Goal: Information Seeking & Learning: Find specific fact

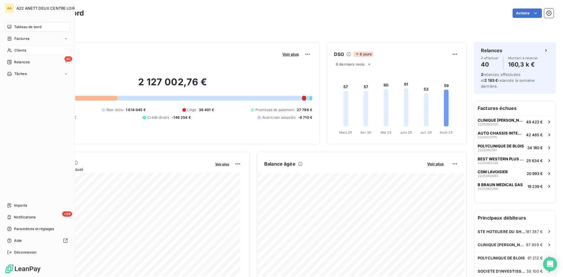
click at [15, 49] on span "Clients" at bounding box center [20, 50] width 12 height 5
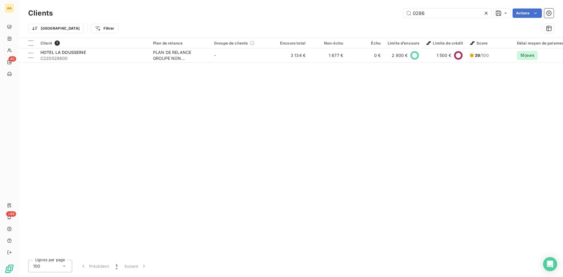
drag, startPoint x: 432, startPoint y: 14, endPoint x: 392, endPoint y: 15, distance: 40.1
click at [392, 15] on div "0286 Actions" at bounding box center [306, 12] width 493 height 9
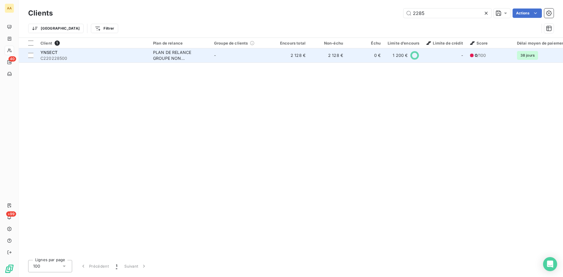
type input "2285"
click at [166, 53] on div "PLAN DE RELANCE GROUPE NON AUTOMATIQUE" at bounding box center [180, 56] width 54 height 12
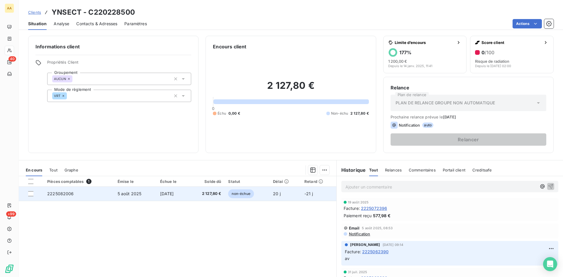
click at [57, 193] on span "2225082006" at bounding box center [60, 193] width 27 height 5
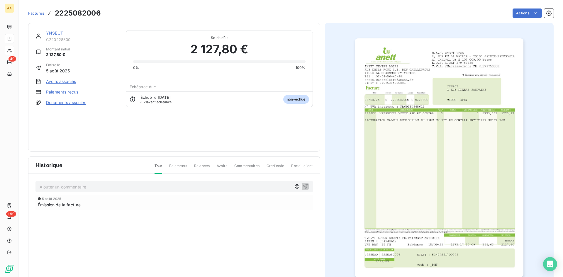
click at [52, 32] on link "YNSECT" at bounding box center [54, 32] width 17 height 5
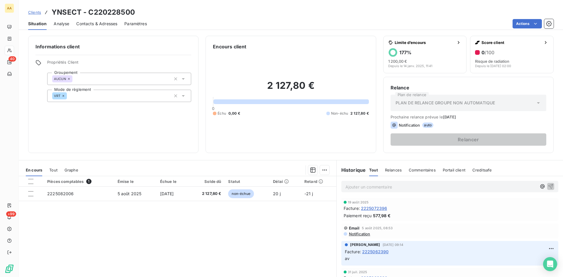
click at [372, 207] on span "2225072396" at bounding box center [374, 208] width 26 height 6
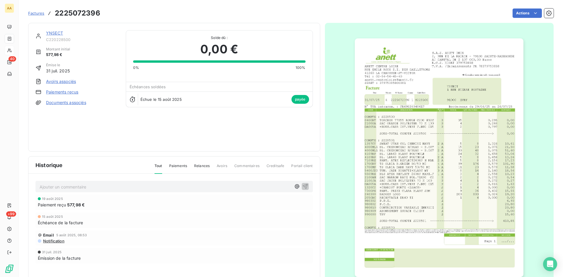
click at [60, 34] on link "YNSECT" at bounding box center [54, 32] width 17 height 5
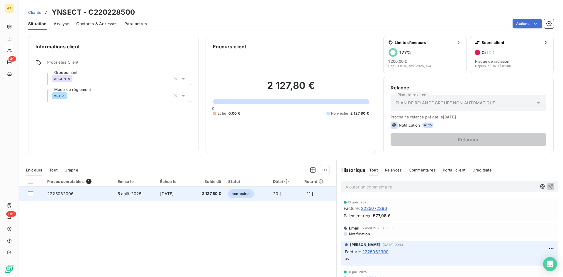
click at [65, 193] on span "2225082006" at bounding box center [60, 193] width 27 height 5
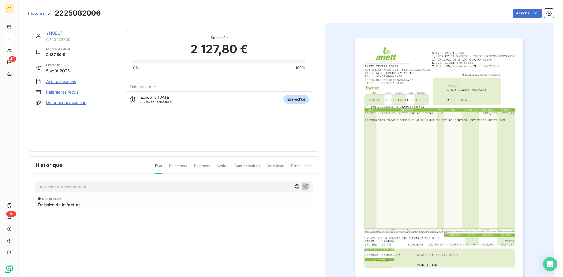
click at [55, 33] on link "YNSECT" at bounding box center [54, 32] width 17 height 5
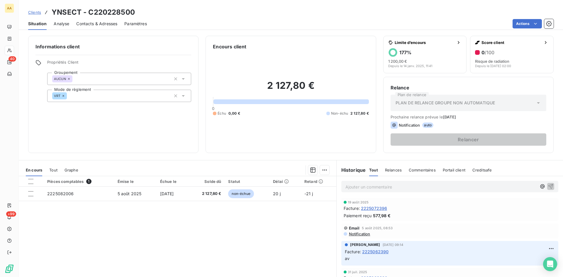
click at [371, 209] on span "2225072396" at bounding box center [374, 208] width 26 height 6
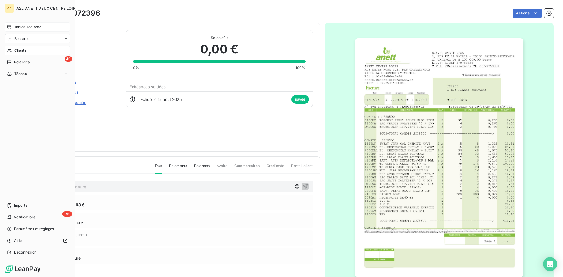
click at [18, 26] on span "Tableau de bord" at bounding box center [27, 26] width 27 height 5
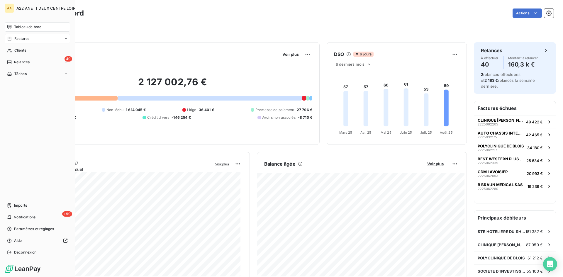
drag, startPoint x: 20, startPoint y: 48, endPoint x: 56, endPoint y: 41, distance: 37.0
click at [20, 48] on span "Clients" at bounding box center [20, 50] width 12 height 5
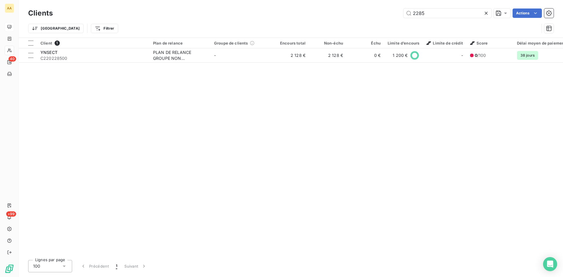
drag, startPoint x: 432, startPoint y: 13, endPoint x: 381, endPoint y: 16, distance: 50.5
click at [381, 16] on div "2285 Actions" at bounding box center [306, 12] width 493 height 9
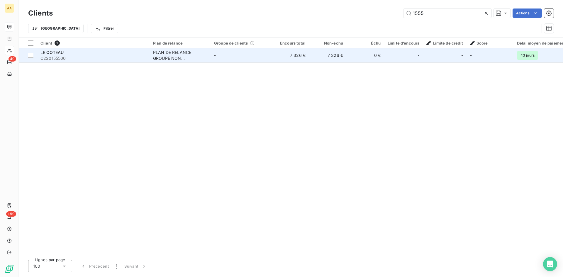
type input "1555"
click at [157, 49] on td "PLAN DE RELANCE GROUPE NON AUTOMATIQUE" at bounding box center [179, 55] width 61 height 14
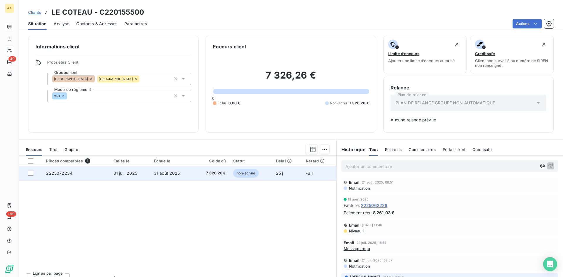
click at [68, 172] on span "2225072234" at bounding box center [59, 173] width 26 height 5
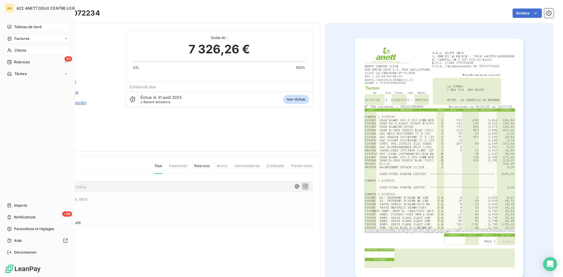
click at [14, 50] on div "Clients" at bounding box center [37, 50] width 65 height 9
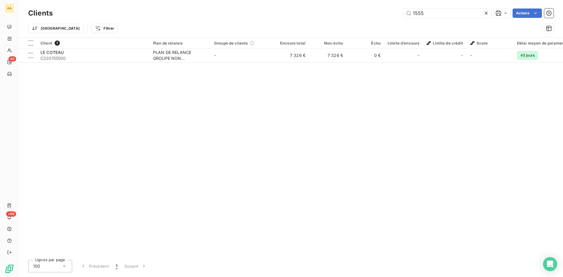
drag, startPoint x: 427, startPoint y: 16, endPoint x: 383, endPoint y: 15, distance: 43.4
click at [383, 15] on div "1555 Actions" at bounding box center [306, 12] width 493 height 9
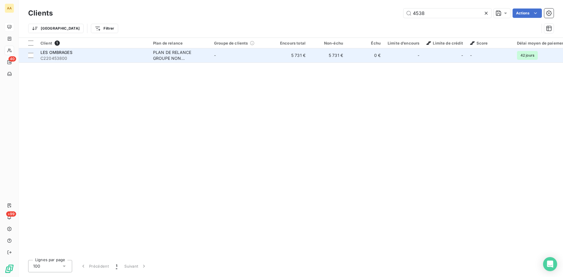
type input "4538"
click at [176, 56] on div "PLAN DE RELANCE GROUPE NON AUTOMATIQUE" at bounding box center [180, 56] width 54 height 12
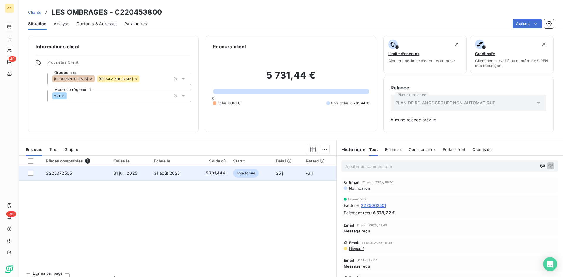
click at [66, 173] on span "2225072505" at bounding box center [59, 173] width 26 height 5
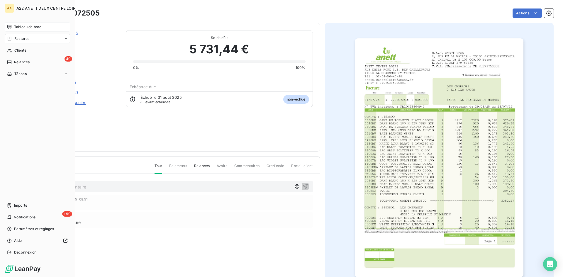
click at [19, 28] on span "Tableau de bord" at bounding box center [27, 26] width 27 height 5
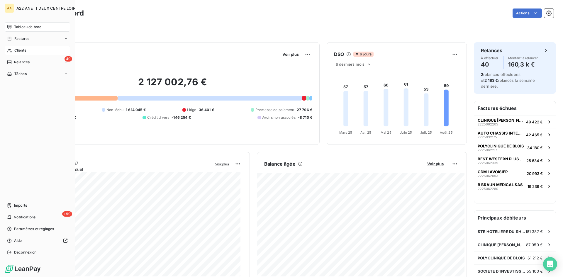
click at [17, 50] on span "Clients" at bounding box center [20, 50] width 12 height 5
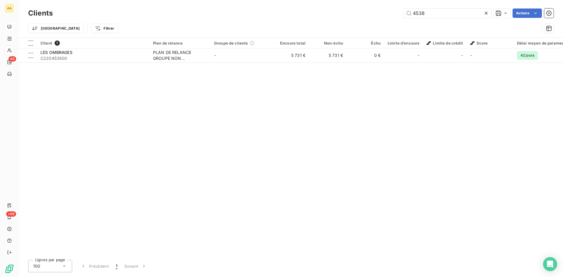
drag, startPoint x: 426, startPoint y: 17, endPoint x: 390, endPoint y: 13, distance: 36.0
click at [390, 13] on div "4538 Actions" at bounding box center [306, 12] width 493 height 9
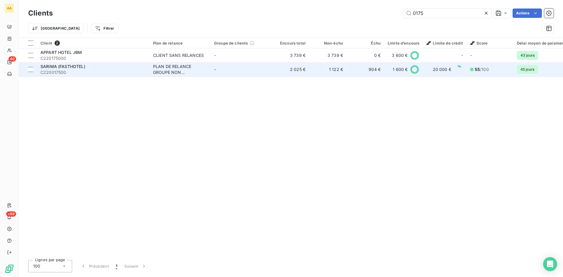
type input "0175"
click at [182, 73] on div "PLAN DE RELANCE GROUPE NON AUTOMATIQUE" at bounding box center [180, 70] width 54 height 12
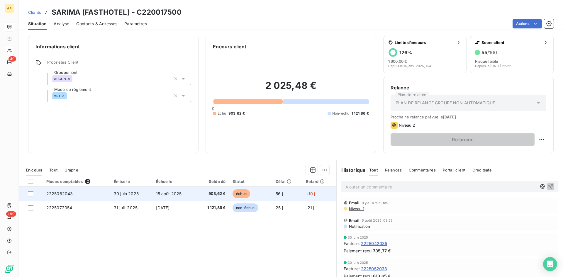
click at [57, 192] on span "2225062043" at bounding box center [59, 193] width 27 height 5
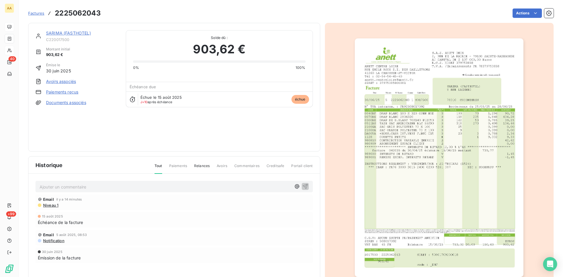
click at [447, 133] on img "button" at bounding box center [439, 157] width 168 height 238
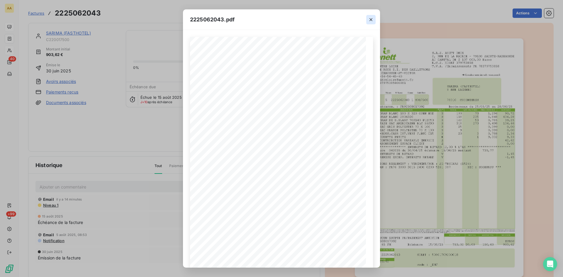
drag, startPoint x: 370, startPoint y: 21, endPoint x: 368, endPoint y: 23, distance: 3.3
click at [370, 21] on icon "button" at bounding box center [370, 19] width 3 height 3
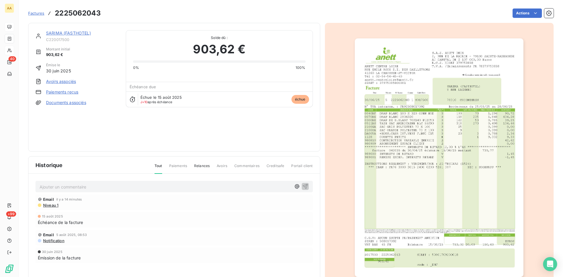
click at [51, 204] on span "Niveau 1" at bounding box center [50, 205] width 16 height 5
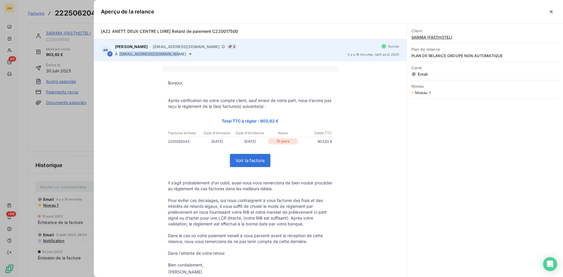
drag, startPoint x: 172, startPoint y: 55, endPoint x: 119, endPoint y: 53, distance: 53.1
click at [119, 53] on span "[EMAIL_ADDRESS][DOMAIN_NAME]" at bounding box center [152, 54] width 67 height 5
copy span "[EMAIL_ADDRESS][DOMAIN_NAME]"
click at [154, 51] on div "[PERSON_NAME] - [EMAIL_ADDRESS][DOMAIN_NAME] 2 À [EMAIL_ADDRESS][DOMAIN_NAME]" at bounding box center [229, 50] width 228 height 12
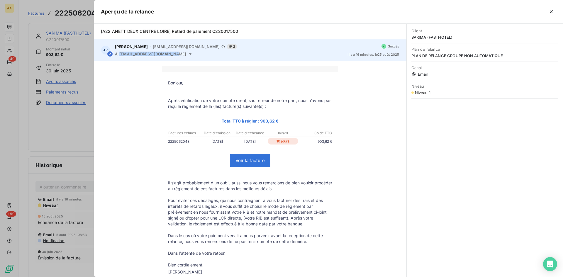
click at [145, 54] on span "[EMAIL_ADDRESS][DOMAIN_NAME]" at bounding box center [152, 54] width 67 height 5
drag, startPoint x: 173, startPoint y: 54, endPoint x: 120, endPoint y: 54, distance: 53.3
click at [120, 54] on div "À [EMAIL_ADDRESS][DOMAIN_NAME]" at bounding box center [229, 54] width 228 height 5
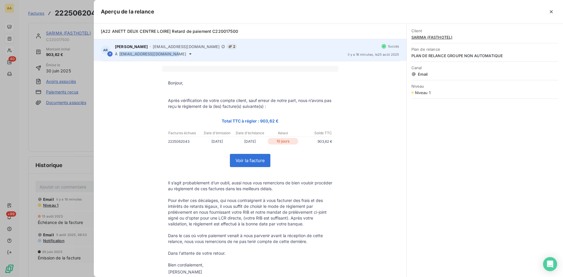
copy span "[EMAIL_ADDRESS][DOMAIN_NAME]"
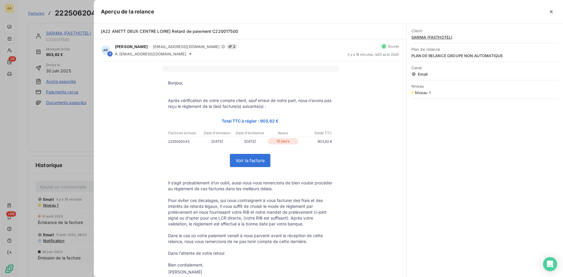
click at [53, 132] on div at bounding box center [281, 138] width 563 height 277
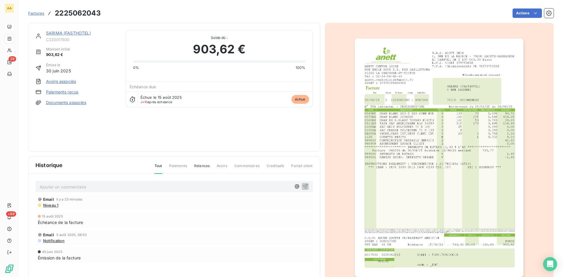
click at [51, 186] on p "Ajouter un commentaire ﻿" at bounding box center [165, 186] width 251 height 7
click at [302, 186] on icon "button" at bounding box center [305, 186] width 6 height 6
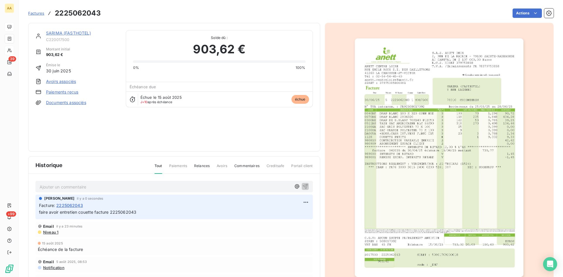
click at [61, 33] on link "SARIMA (FASTHOTEL)" at bounding box center [68, 32] width 45 height 5
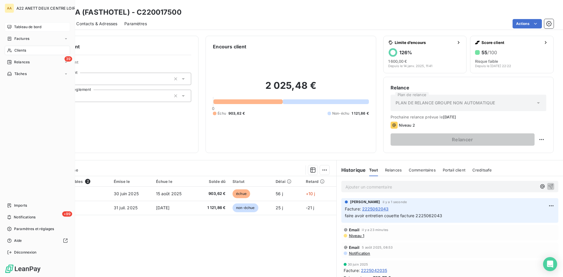
click at [15, 52] on span "Clients" at bounding box center [20, 50] width 12 height 5
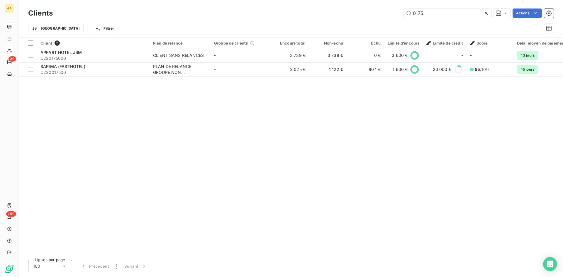
drag, startPoint x: 431, startPoint y: 16, endPoint x: 383, endPoint y: 16, distance: 48.1
click at [383, 16] on div "0175 Actions" at bounding box center [306, 12] width 493 height 9
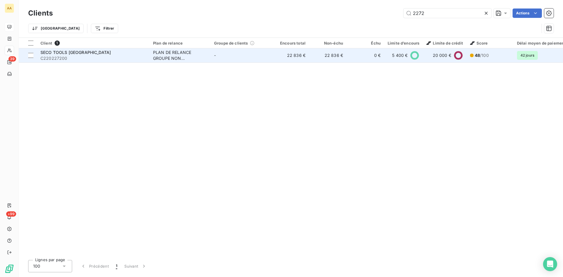
type input "2272"
click at [159, 54] on div "PLAN DE RELANCE GROUPE NON AUTOMATIQUE" at bounding box center [180, 56] width 54 height 12
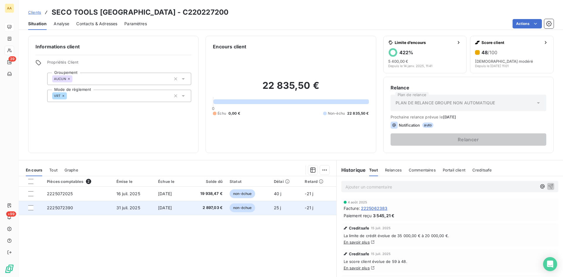
click at [61, 206] on span "2225072390" at bounding box center [60, 207] width 26 height 5
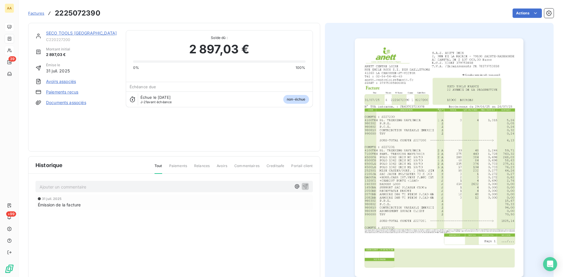
click at [398, 162] on img "button" at bounding box center [439, 157] width 168 height 238
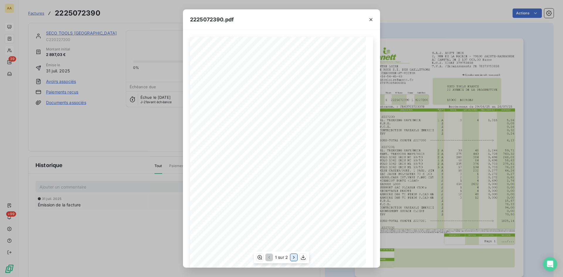
click at [293, 257] on icon "button" at bounding box center [294, 257] width 6 height 6
click at [116, 45] on div "2225072390.pdf S.A.S. ANETT DEUX [STREET_ADDRESS] AU CAPITAL DE 2 107 000,00 Eu…" at bounding box center [281, 138] width 563 height 277
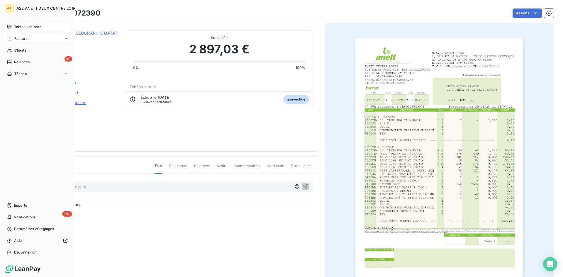
drag, startPoint x: 15, startPoint y: 50, endPoint x: 60, endPoint y: 43, distance: 45.3
click at [15, 50] on span "Clients" at bounding box center [20, 50] width 12 height 5
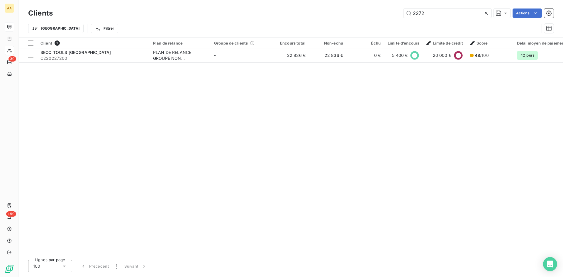
drag, startPoint x: 423, startPoint y: 16, endPoint x: 398, endPoint y: 16, distance: 25.8
click at [398, 17] on div "2272 Actions" at bounding box center [306, 12] width 493 height 9
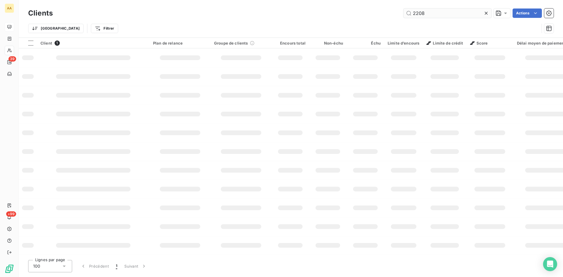
click at [424, 15] on input "2208" at bounding box center [447, 12] width 88 height 9
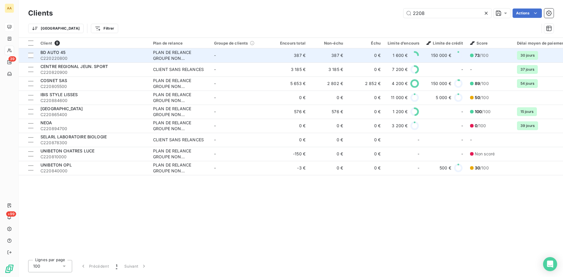
type input "2208"
click at [171, 53] on div "PLAN DE RELANCE GROUPE NON AUTOMATIQUE" at bounding box center [180, 56] width 54 height 12
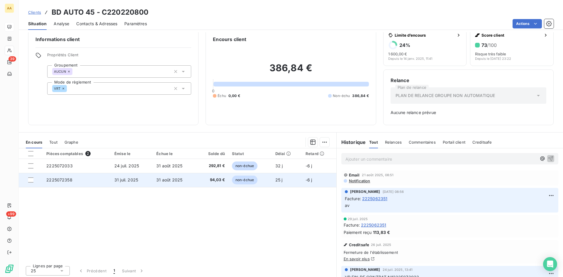
scroll to position [9, 0]
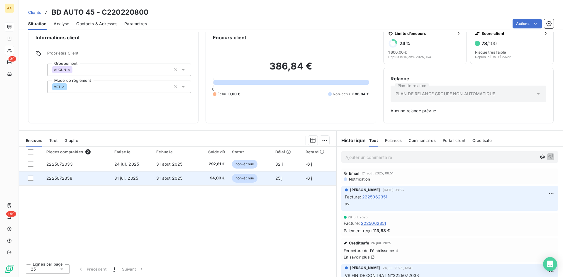
click at [63, 177] on span "2225072358" at bounding box center [59, 178] width 26 height 5
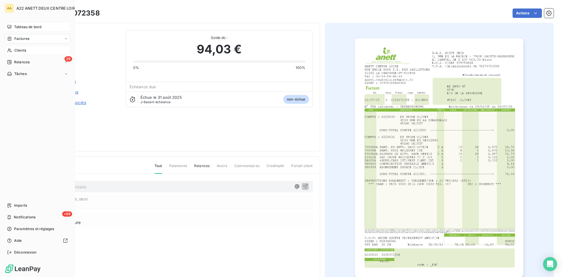
click at [18, 50] on span "Clients" at bounding box center [20, 50] width 12 height 5
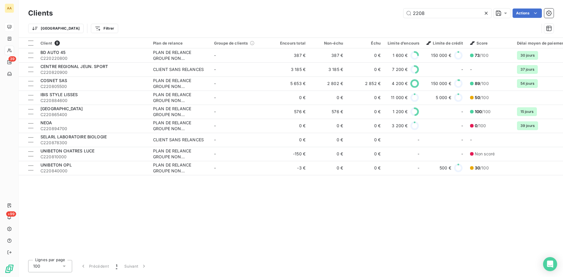
drag, startPoint x: 430, startPoint y: 14, endPoint x: 379, endPoint y: 13, distance: 51.0
click at [379, 13] on div "2208 Actions" at bounding box center [306, 12] width 493 height 9
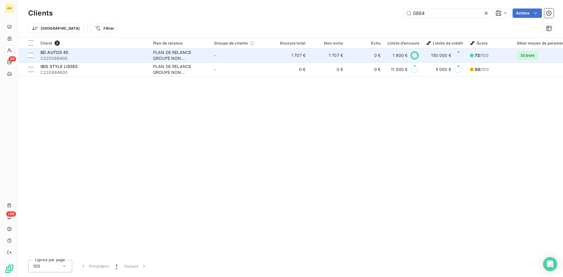
type input "0884"
click at [161, 54] on div "PLAN DE RELANCE GROUPE NON AUTOMATIQUE" at bounding box center [180, 56] width 54 height 12
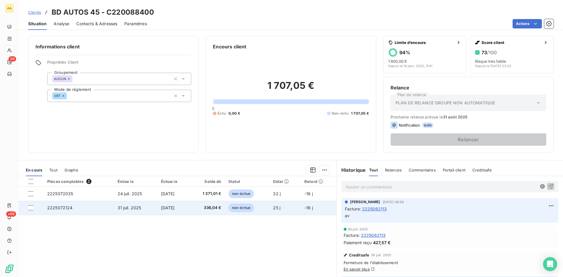
click at [61, 207] on span "2225072124" at bounding box center [59, 207] width 25 height 5
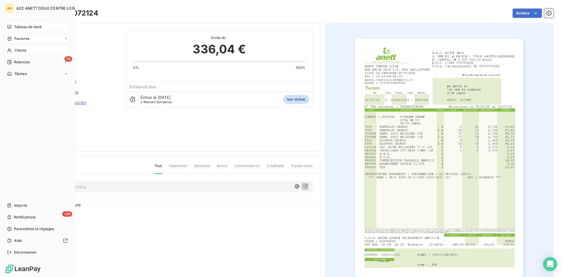
click at [21, 50] on span "Clients" at bounding box center [20, 50] width 12 height 5
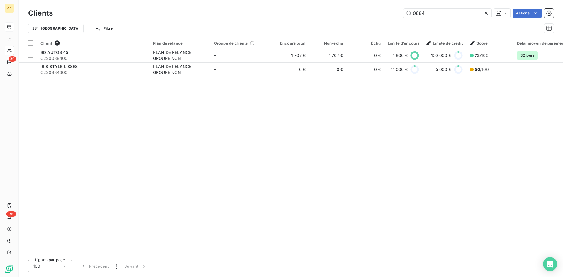
drag, startPoint x: 405, startPoint y: 14, endPoint x: 396, endPoint y: 15, distance: 8.2
click at [396, 15] on div "0884 Actions" at bounding box center [306, 12] width 493 height 9
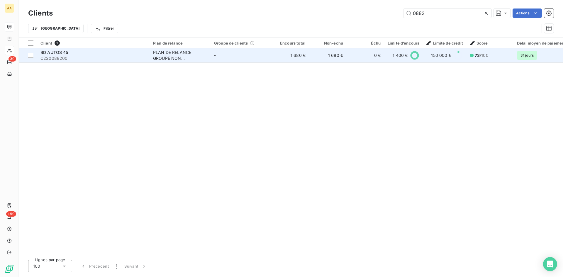
type input "0882"
click at [178, 62] on td "PLAN DE RELANCE GROUPE NON AUTOMATIQUE" at bounding box center [179, 55] width 61 height 14
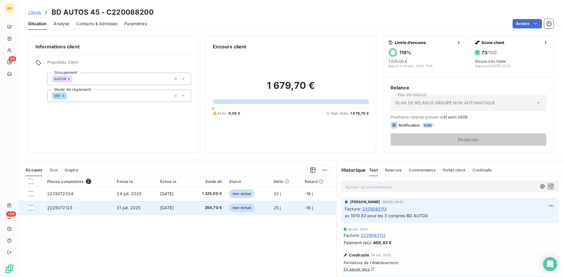
click at [57, 206] on span "2225072123" at bounding box center [59, 207] width 25 height 5
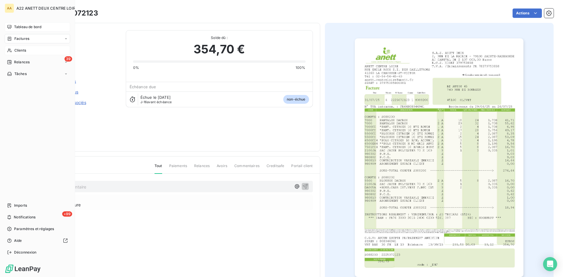
click at [19, 51] on span "Clients" at bounding box center [20, 50] width 12 height 5
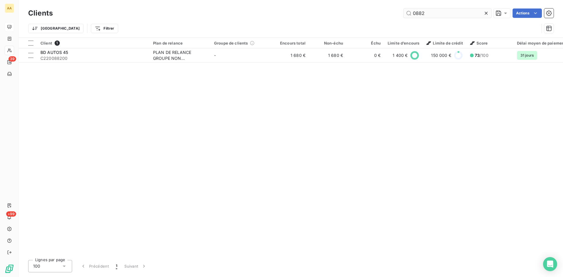
drag, startPoint x: 436, startPoint y: 13, endPoint x: 420, endPoint y: 12, distance: 16.2
click at [420, 12] on input "0882" at bounding box center [447, 12] width 88 height 9
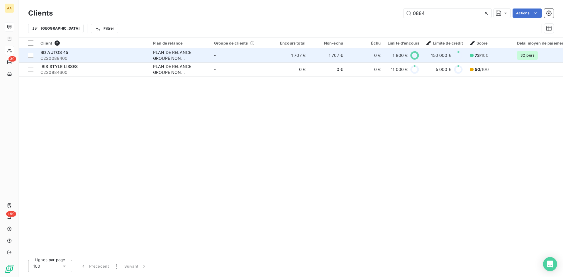
type input "0884"
click at [169, 55] on div "PLAN DE RELANCE GROUPE NON AUTOMATIQUE" at bounding box center [180, 56] width 54 height 12
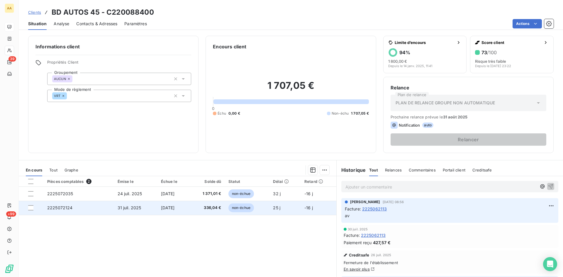
click at [64, 206] on span "2225072124" at bounding box center [59, 207] width 25 height 5
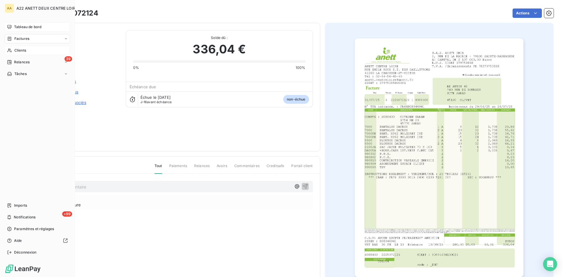
click at [22, 51] on span "Clients" at bounding box center [20, 50] width 12 height 5
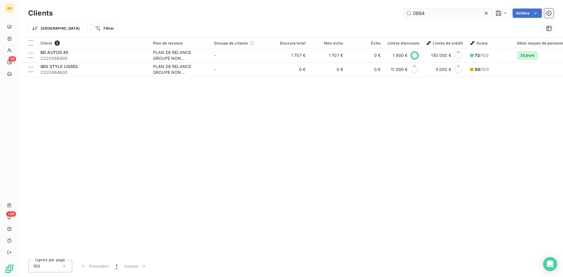
drag, startPoint x: 430, startPoint y: 11, endPoint x: 422, endPoint y: 11, distance: 8.5
click at [422, 11] on input "0884" at bounding box center [447, 12] width 88 height 9
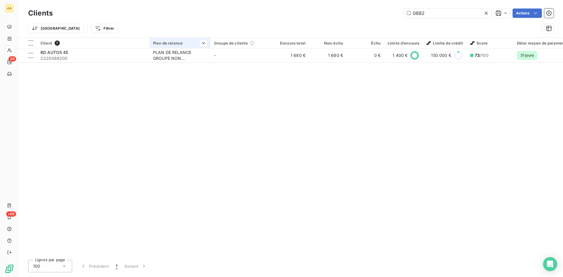
type input "0882"
click at [169, 47] on th "Plan de relance" at bounding box center [179, 43] width 61 height 11
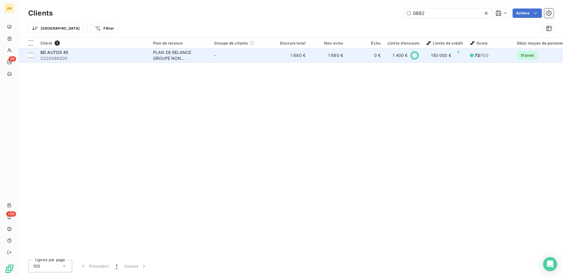
click at [173, 53] on div "PLAN DE RELANCE GROUPE NON AUTOMATIQUE" at bounding box center [180, 56] width 54 height 12
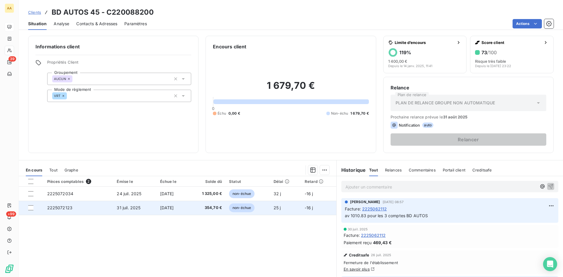
click at [68, 207] on span "2225072123" at bounding box center [59, 207] width 25 height 5
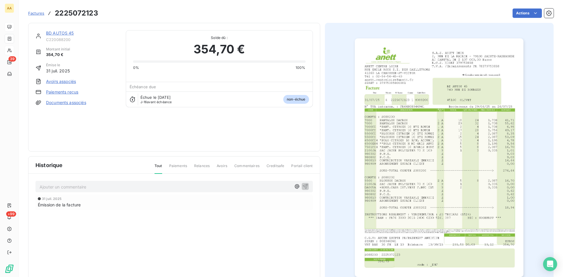
click at [417, 175] on img "button" at bounding box center [439, 157] width 168 height 238
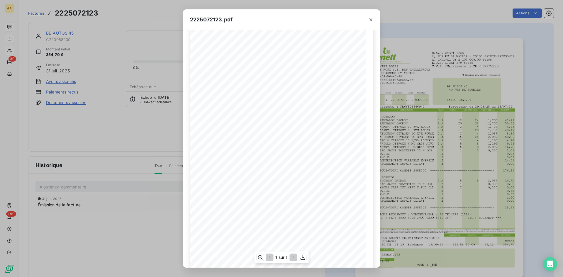
scroll to position [30, 0]
click at [371, 22] on icon "button" at bounding box center [371, 20] width 6 height 6
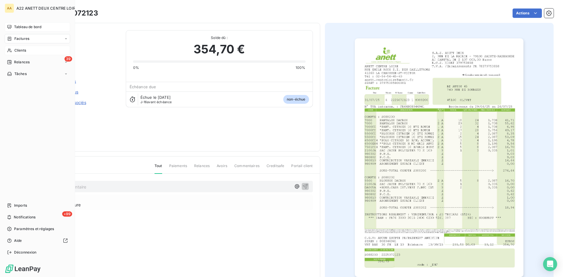
drag, startPoint x: 15, startPoint y: 52, endPoint x: 30, endPoint y: 48, distance: 15.3
click at [15, 52] on span "Clients" at bounding box center [20, 50] width 12 height 5
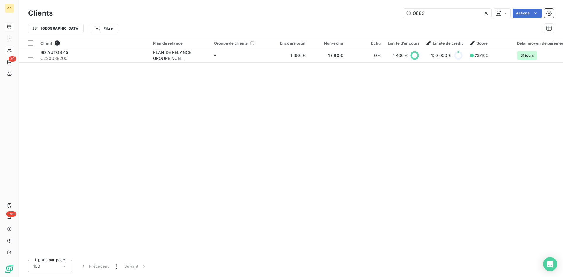
drag, startPoint x: 426, startPoint y: 10, endPoint x: 368, endPoint y: 14, distance: 58.1
click at [368, 14] on div "0882 Actions" at bounding box center [306, 12] width 493 height 9
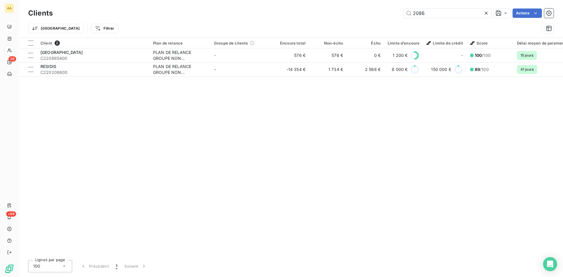
drag, startPoint x: 396, startPoint y: 18, endPoint x: 370, endPoint y: 18, distance: 26.1
click at [370, 18] on div "Clients 2086 Actions" at bounding box center [290, 13] width 525 height 12
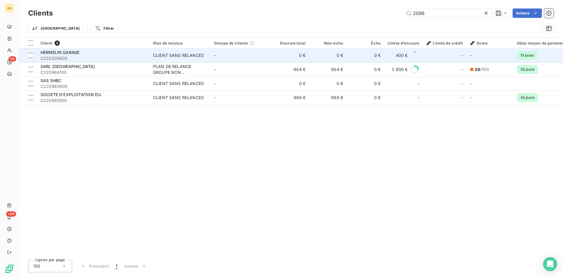
type input "2096"
click at [176, 58] on div "CLIENT SANS RELANCES" at bounding box center [178, 55] width 51 height 6
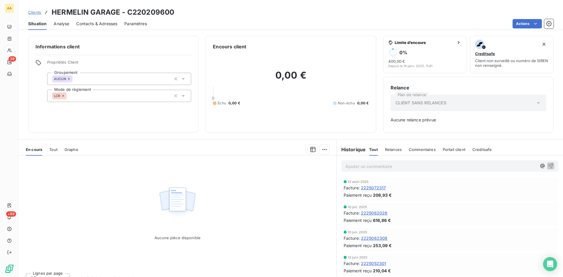
click at [361, 188] on span "2225072317" at bounding box center [373, 188] width 25 height 6
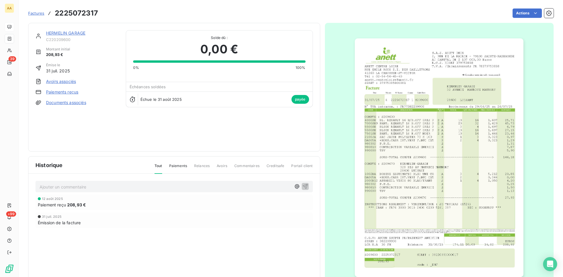
click at [419, 122] on img "button" at bounding box center [439, 157] width 168 height 238
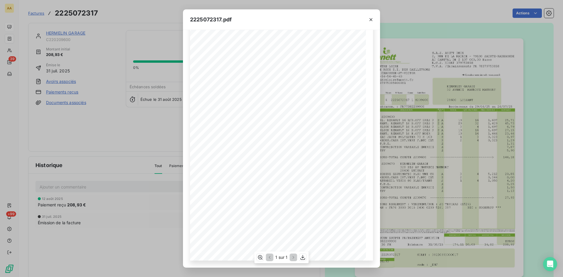
scroll to position [30, 0]
click at [371, 21] on icon "button" at bounding box center [371, 20] width 6 height 6
